Goal: Check status: Check status

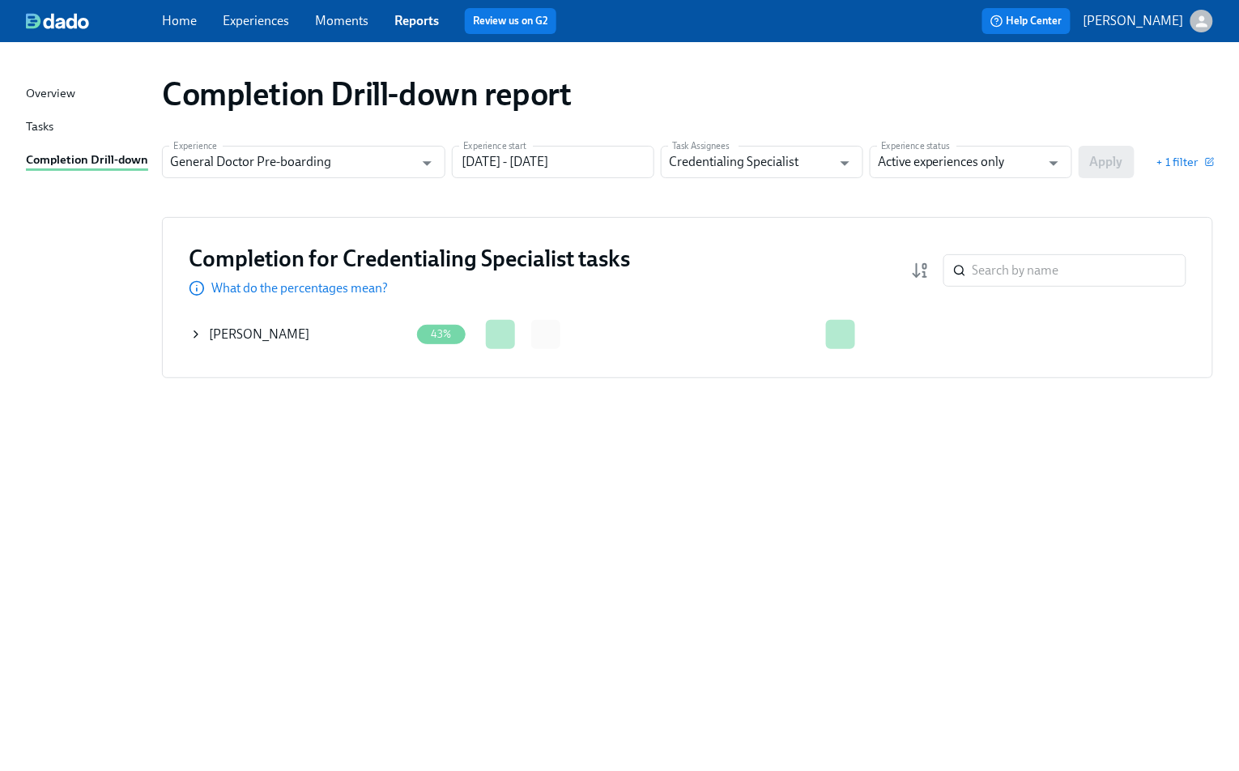
click at [62, 743] on div "Overview Tasks Completion Drill-down Completion Drill-down report Experience Ge…" at bounding box center [619, 406] width 1239 height 729
click at [193, 332] on icon at bounding box center [196, 334] width 13 height 13
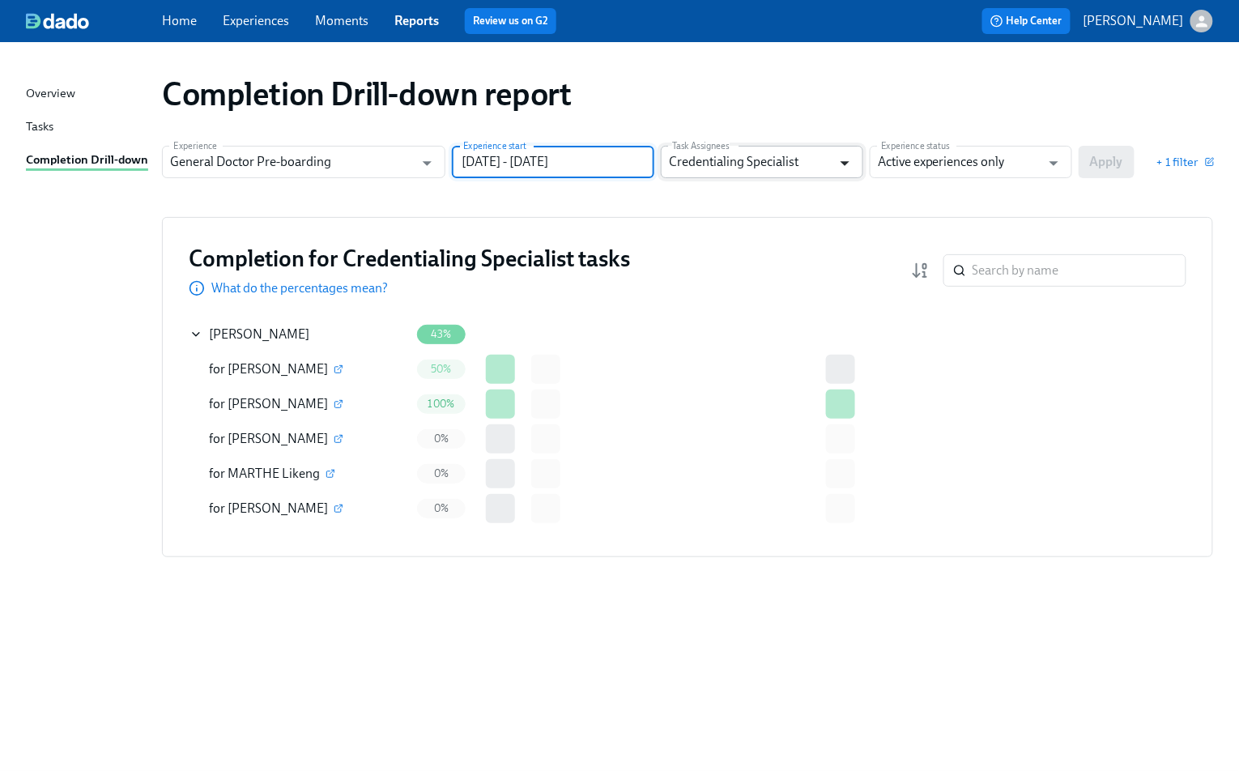
drag, startPoint x: 548, startPoint y: 160, endPoint x: 854, endPoint y: 164, distance: 305.4
click at [853, 169] on div "Experience General Doctor Pre-boarding Experience Experience start [DATE] - [DA…" at bounding box center [688, 162] width 1052 height 32
drag, startPoint x: 617, startPoint y: 160, endPoint x: 545, endPoint y: 169, distance: 72.8
click at [545, 169] on input "[DATE] - [DATE]" at bounding box center [553, 162] width 203 height 32
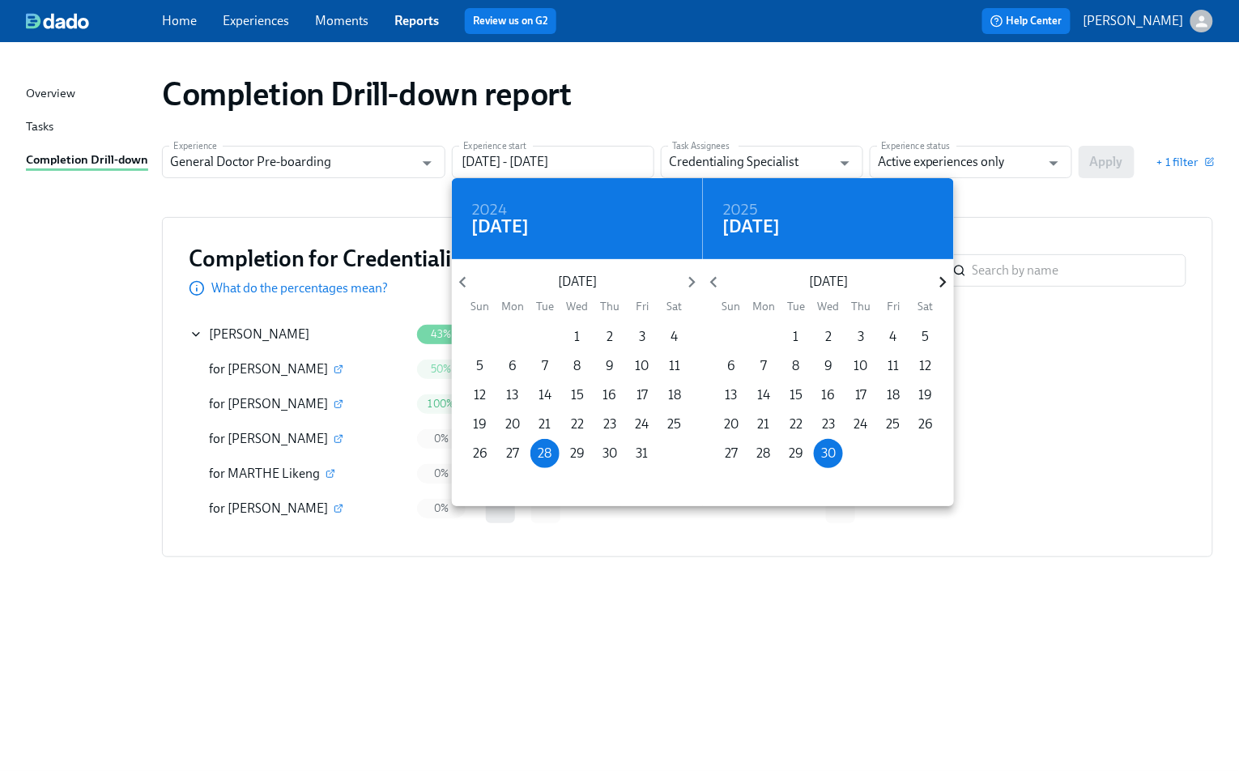
click at [938, 277] on icon "button" at bounding box center [943, 282] width 22 height 22
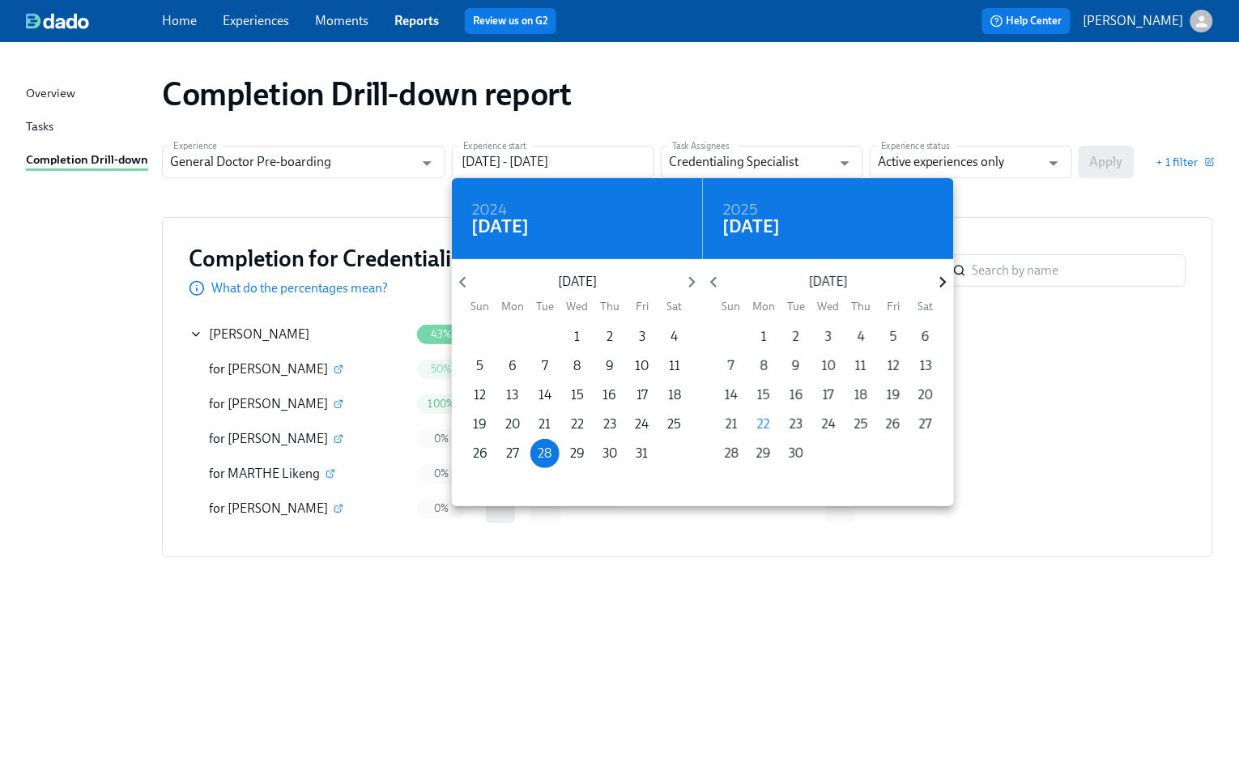
click at [938, 277] on icon "button" at bounding box center [943, 282] width 22 height 22
click at [823, 459] on p "31" at bounding box center [829, 454] width 12 height 18
type input "[DATE] - [DATE]"
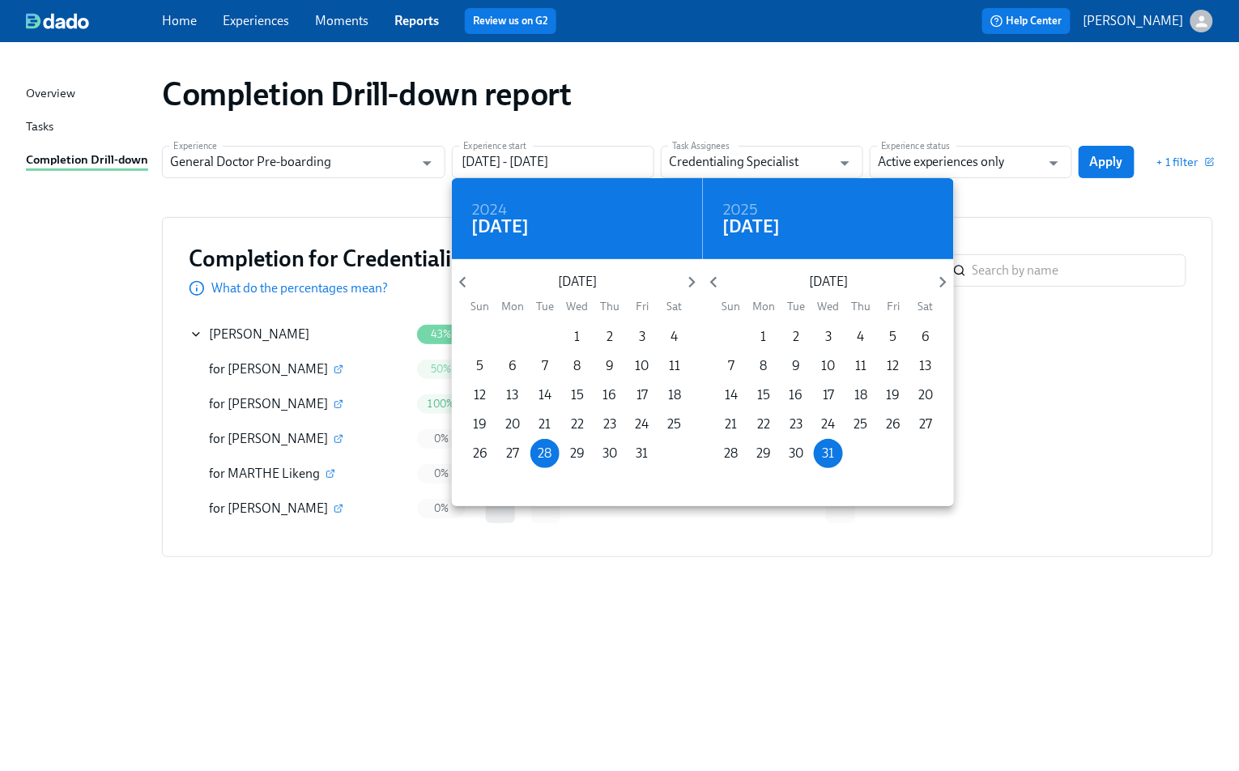
click at [1102, 163] on div at bounding box center [619, 385] width 1239 height 771
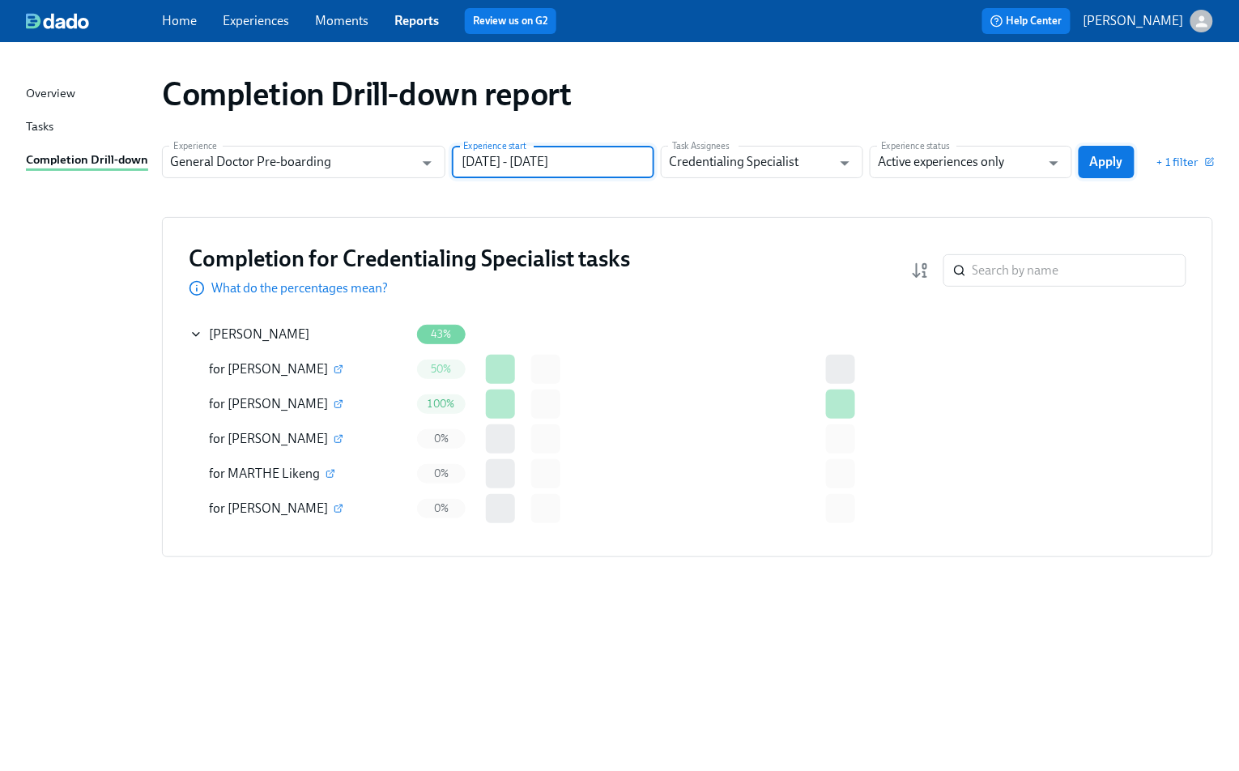
click at [1102, 162] on span "Apply" at bounding box center [1106, 162] width 33 height 16
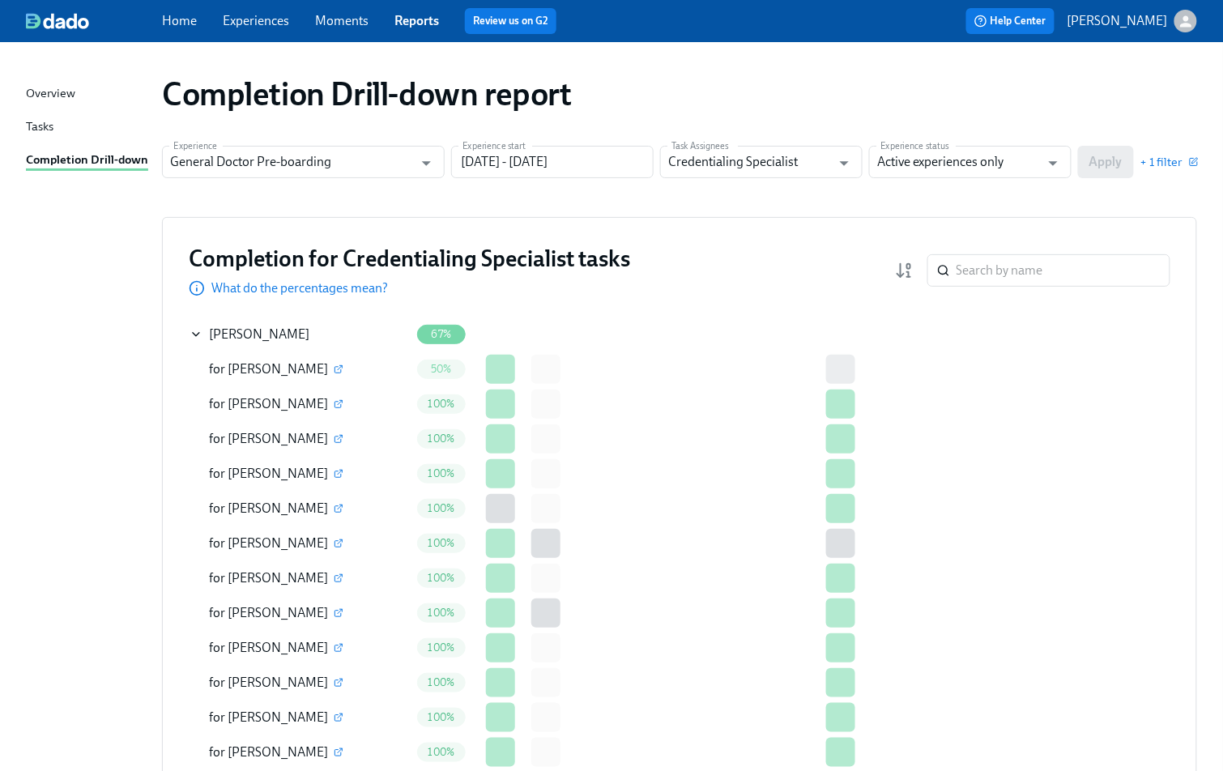
click at [1142, 84] on div "Completion Drill-down report" at bounding box center [679, 94] width 1035 height 39
